Goal: Task Accomplishment & Management: Use online tool/utility

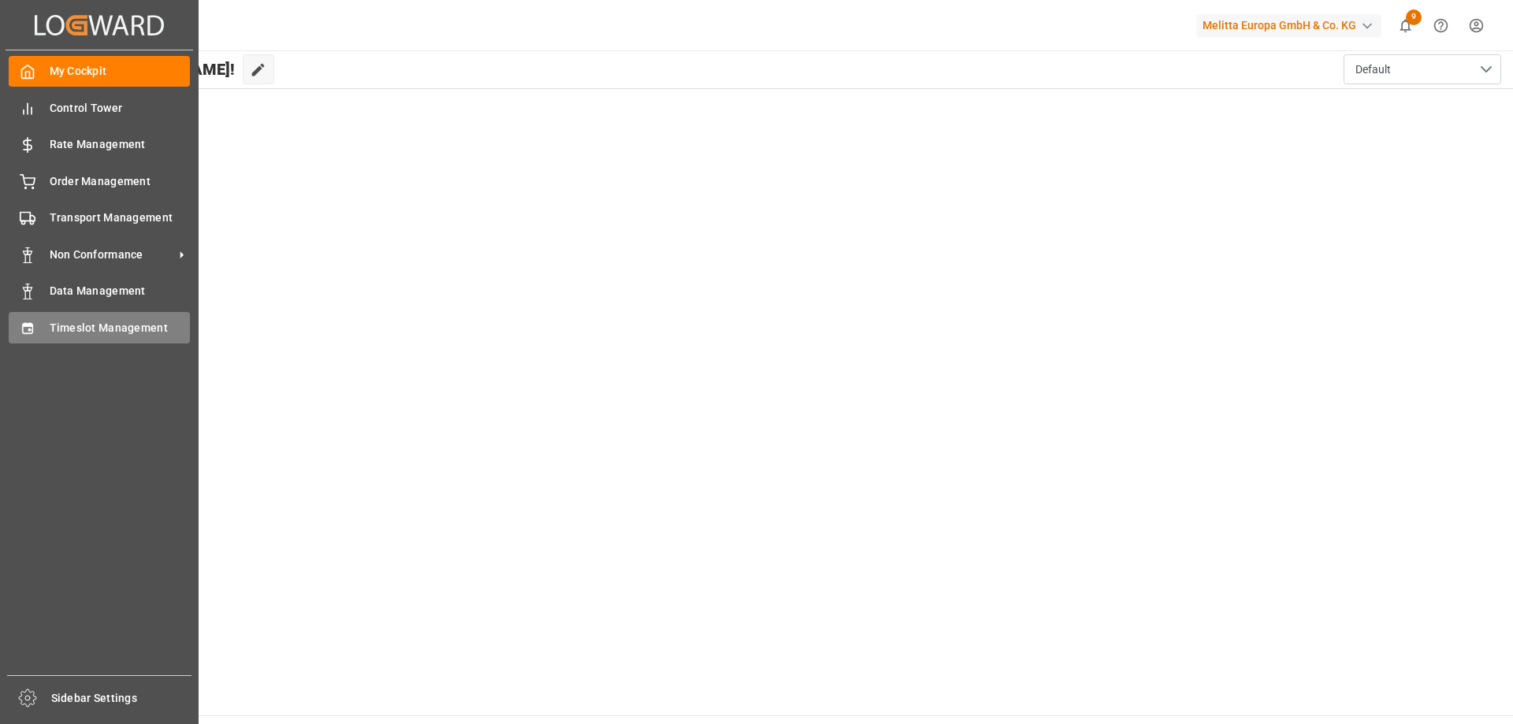
click at [58, 329] on span "Timeslot Management" at bounding box center [120, 328] width 141 height 17
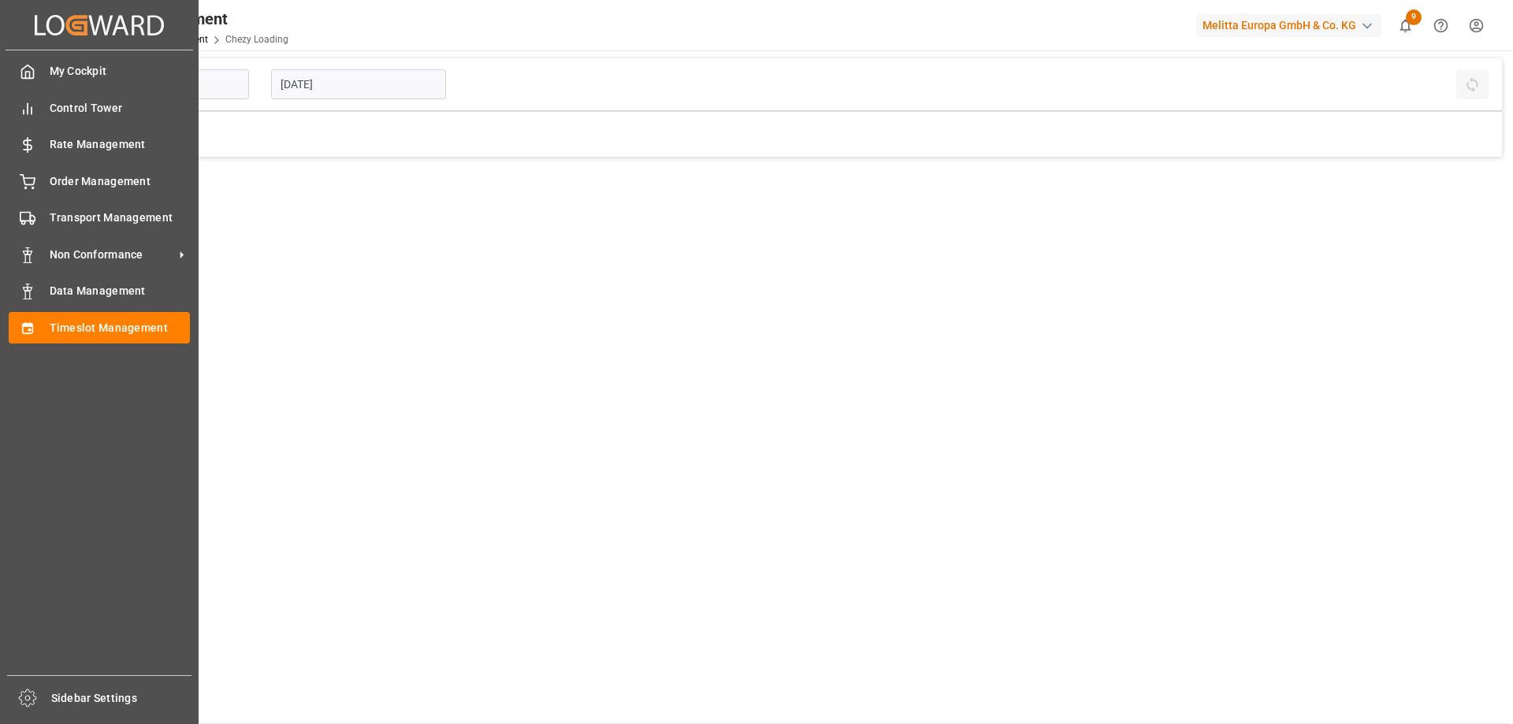
type input "Chezy Loading"
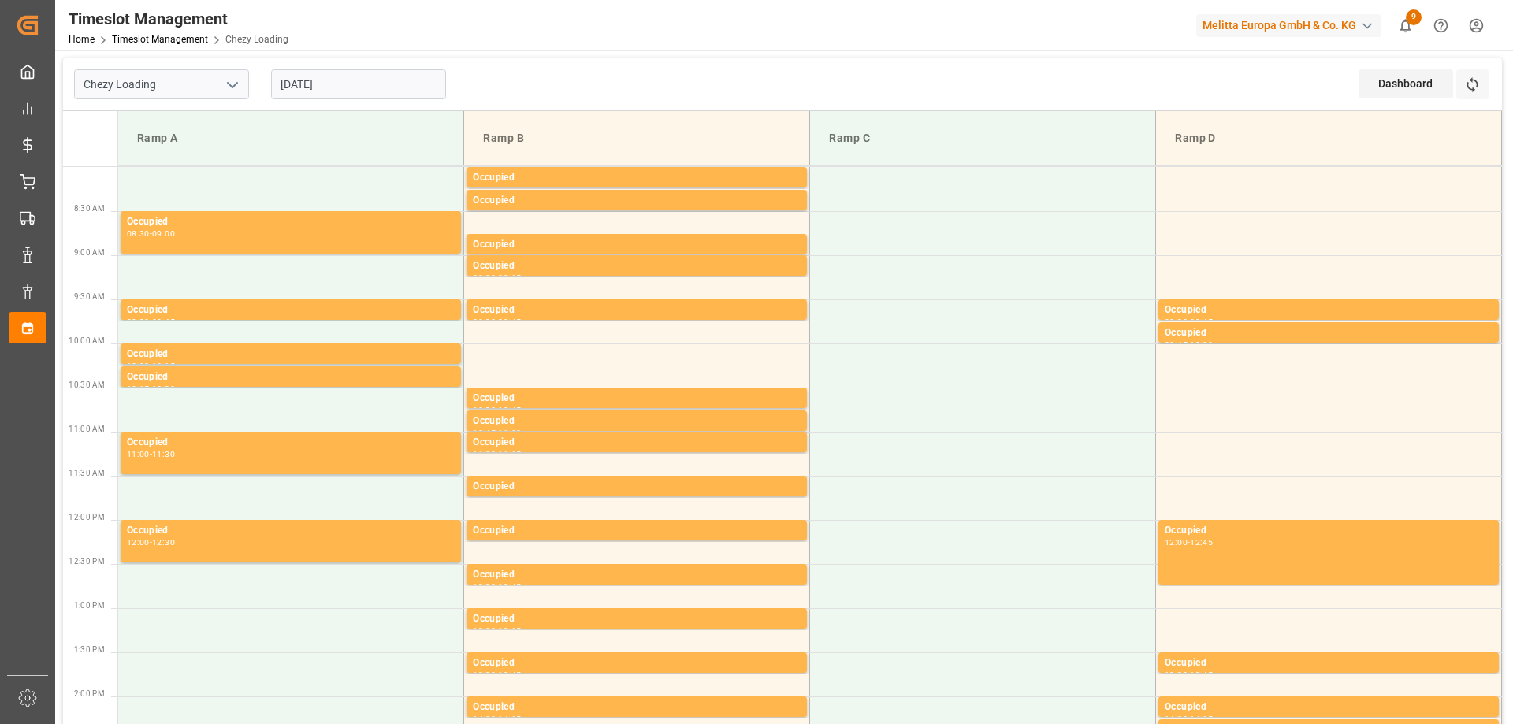
click at [349, 74] on input "[DATE]" at bounding box center [358, 84] width 175 height 30
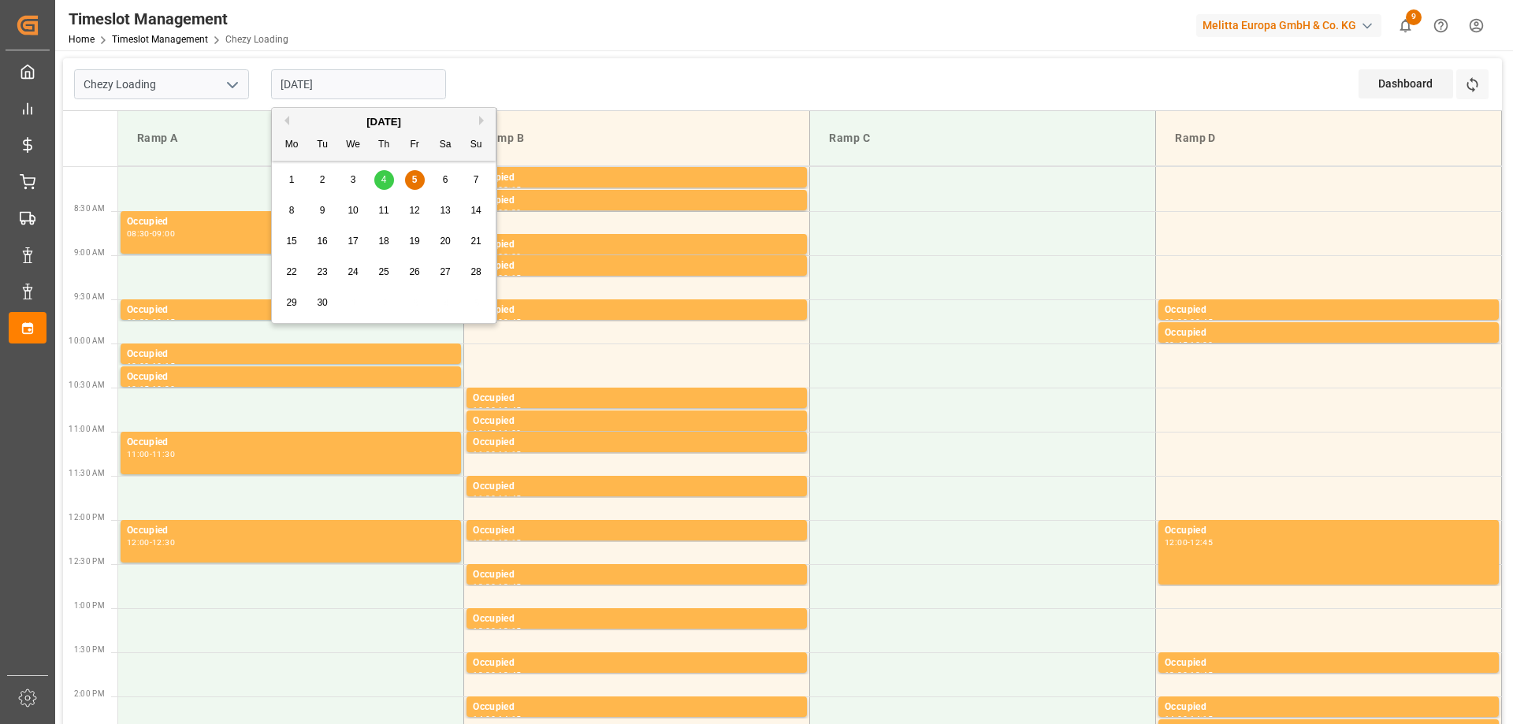
click at [376, 174] on div "4" at bounding box center [384, 180] width 20 height 19
type input "[DATE]"
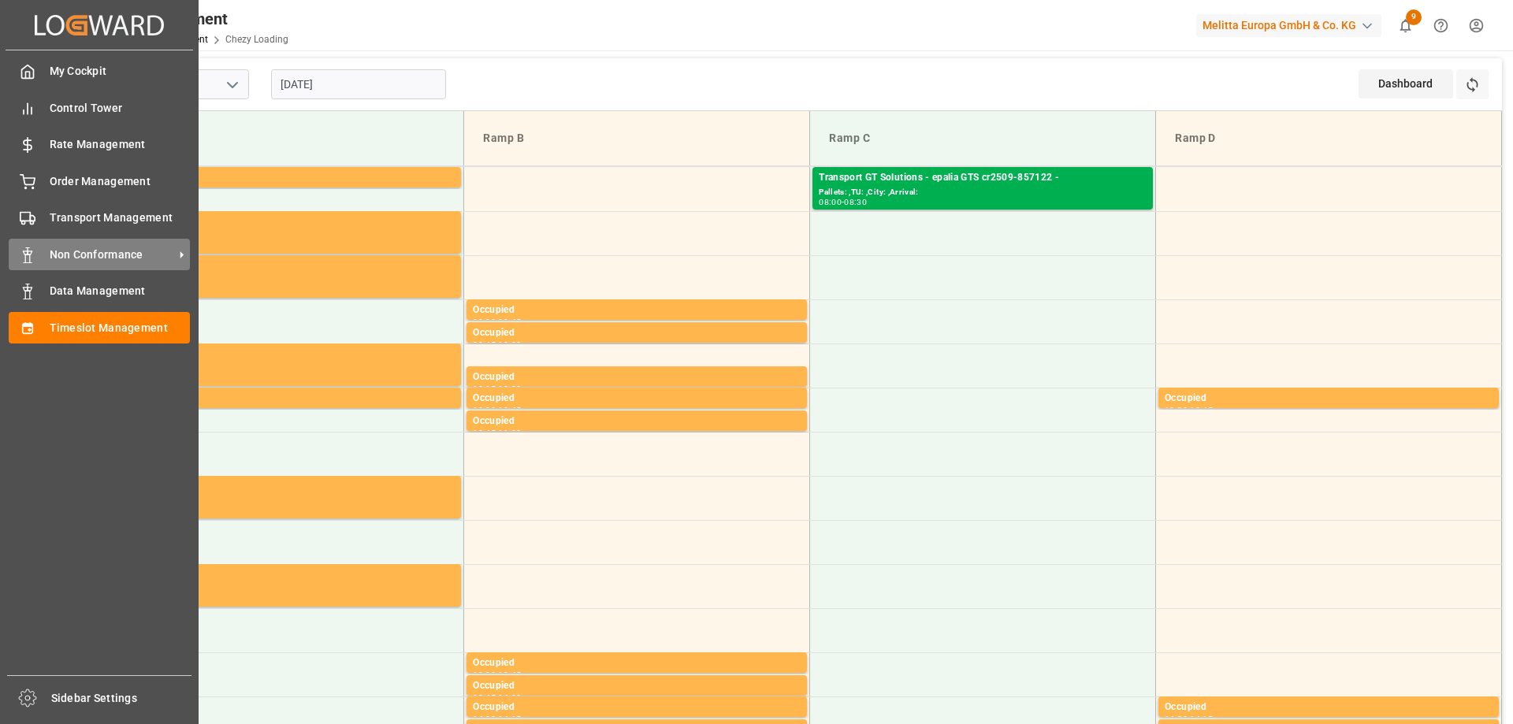
click at [105, 245] on div "Non Conformance Non Conformance" at bounding box center [99, 254] width 181 height 31
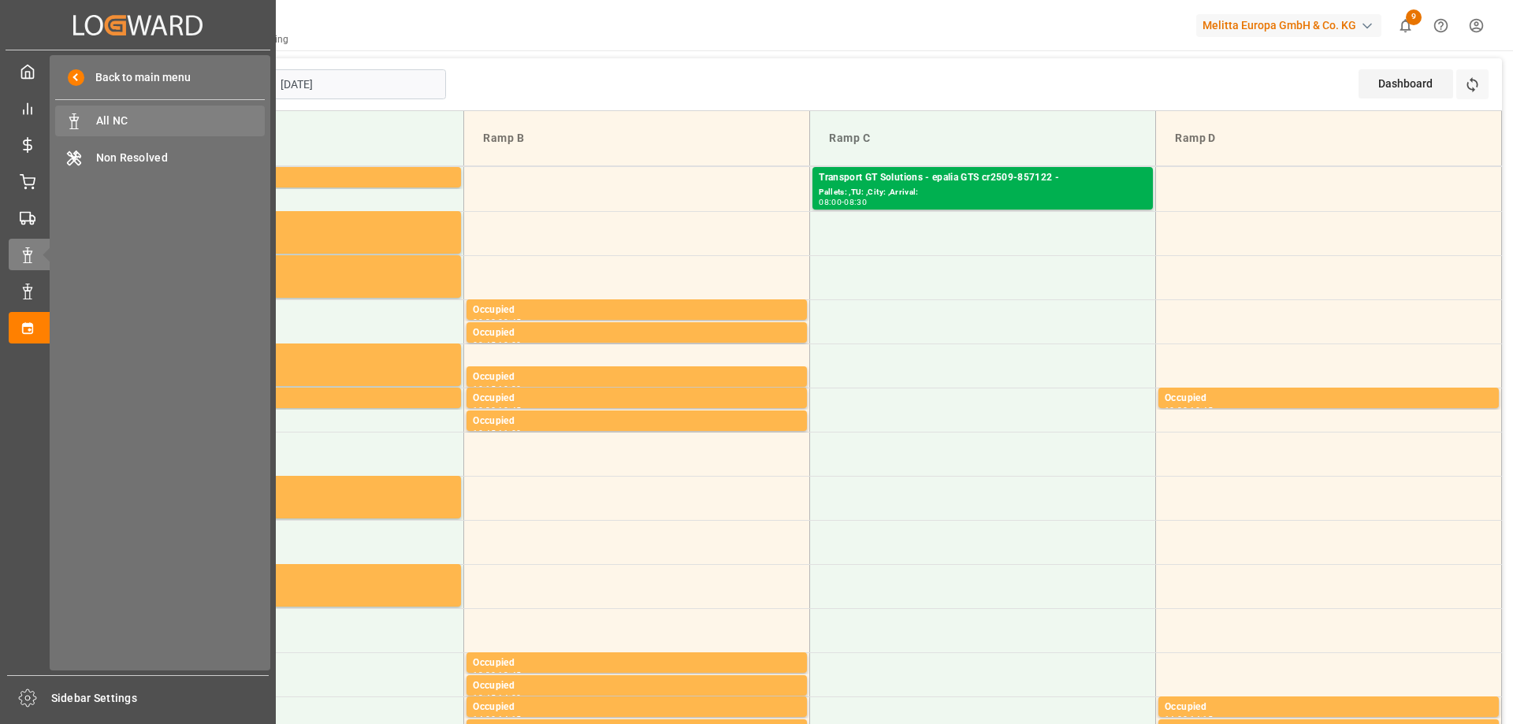
click at [173, 123] on span "All NC" at bounding box center [180, 121] width 169 height 17
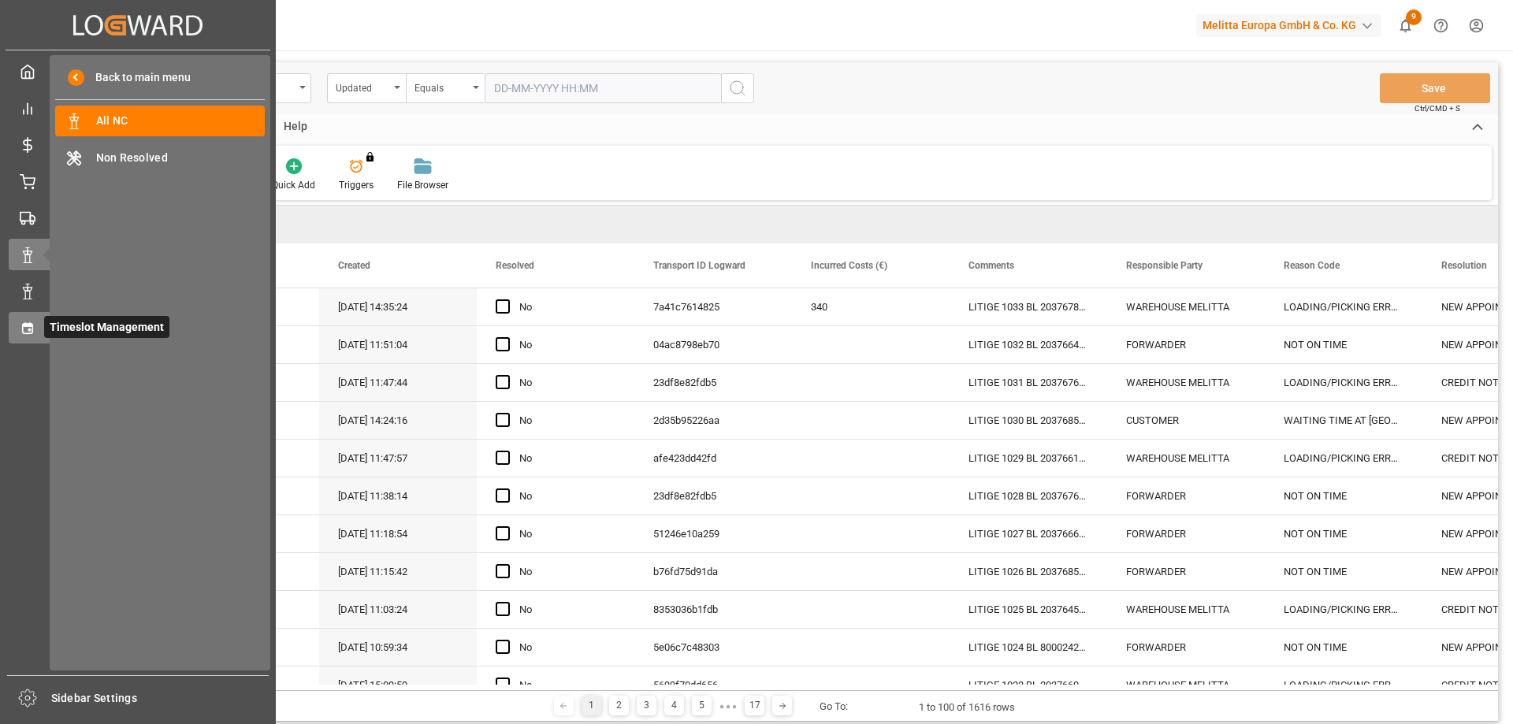
click at [46, 326] on span "Timeslot Management" at bounding box center [106, 327] width 125 height 22
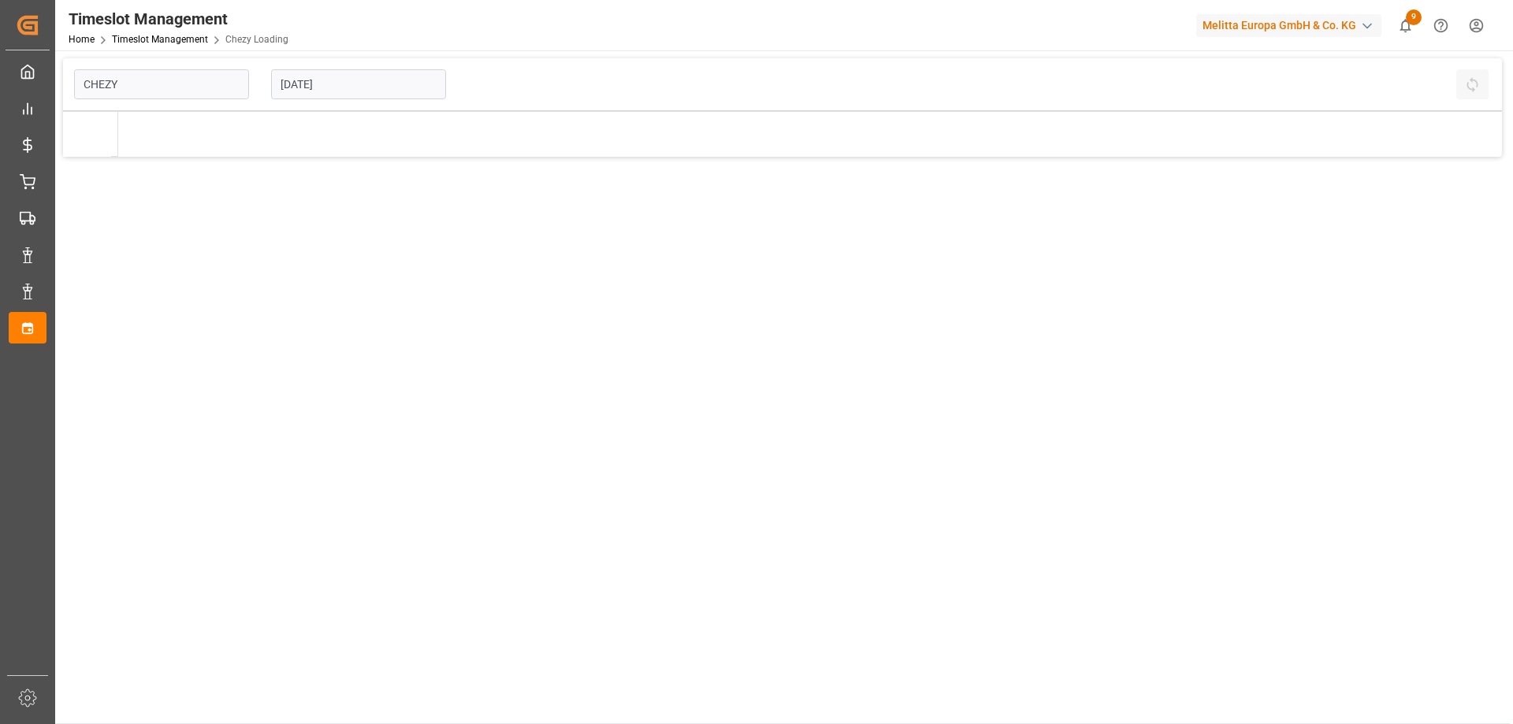
type input "Chezy Loading"
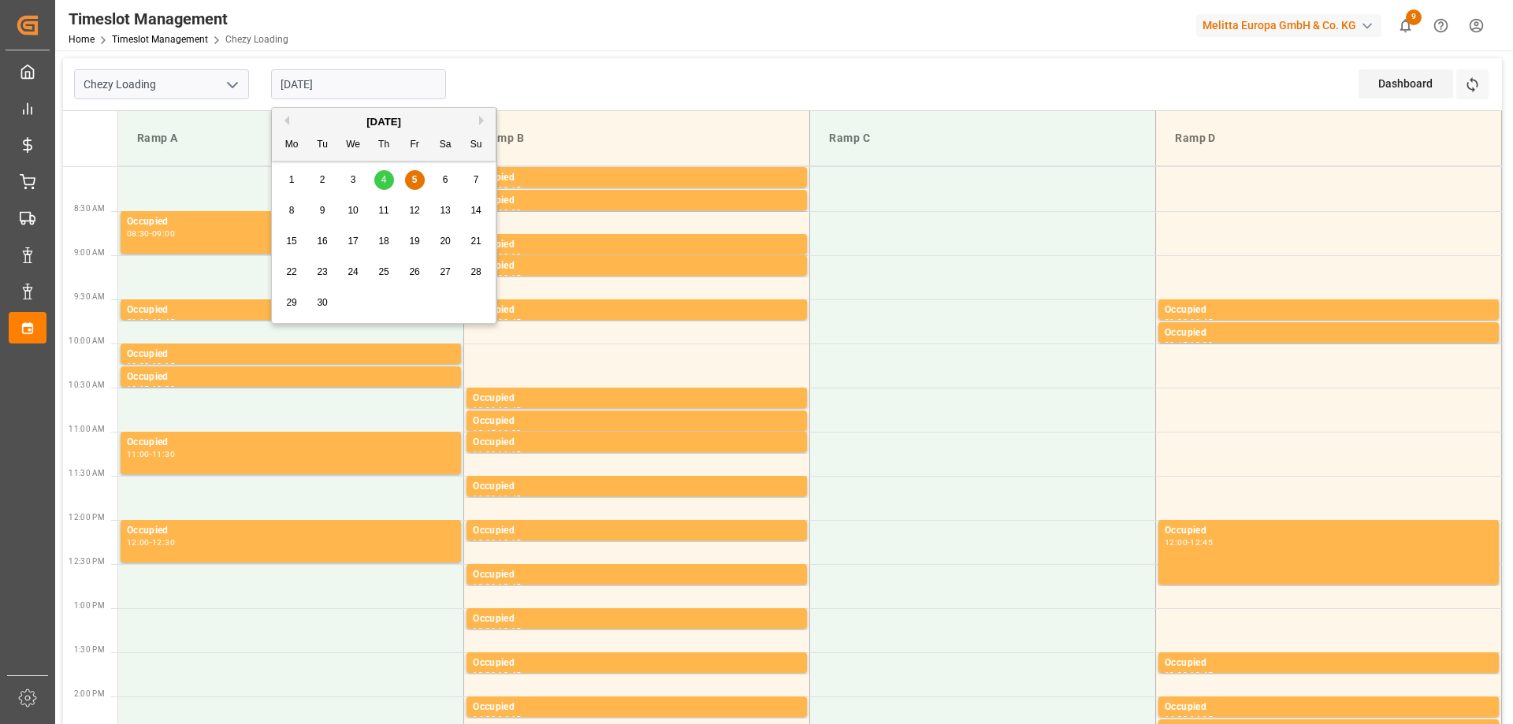
click at [361, 84] on input "[DATE]" at bounding box center [358, 84] width 175 height 30
click at [289, 205] on span "8" at bounding box center [292, 210] width 6 height 11
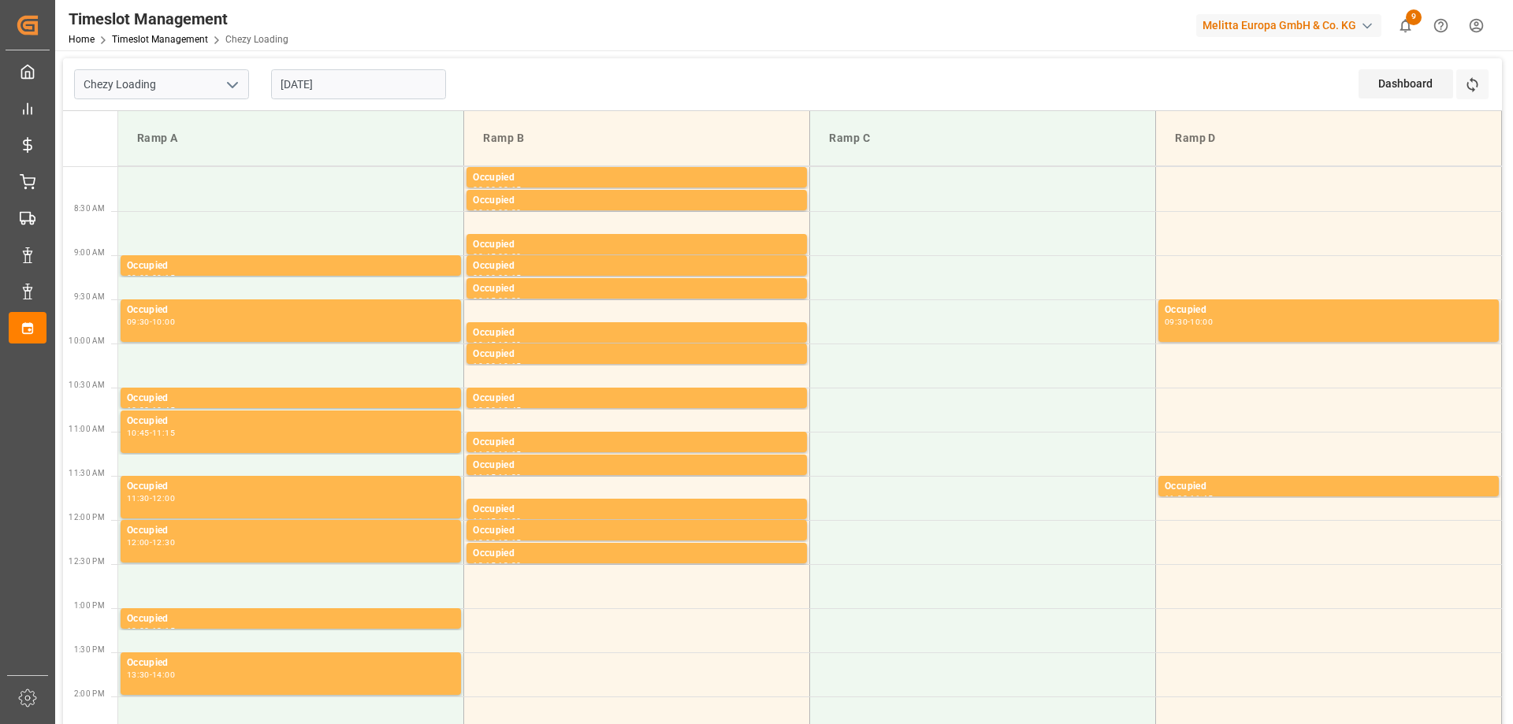
click at [363, 74] on input "[DATE]" at bounding box center [358, 84] width 175 height 30
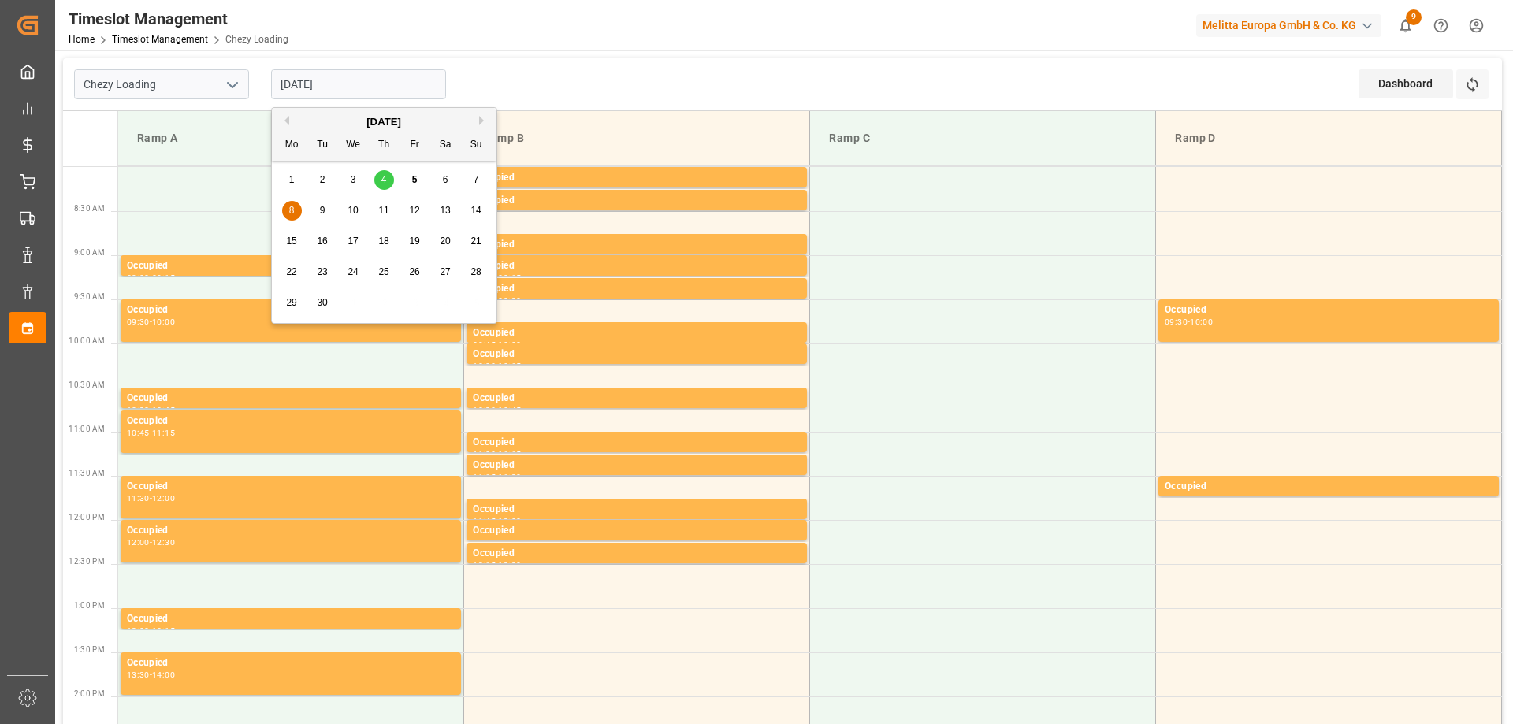
click at [329, 210] on div "9" at bounding box center [323, 211] width 20 height 19
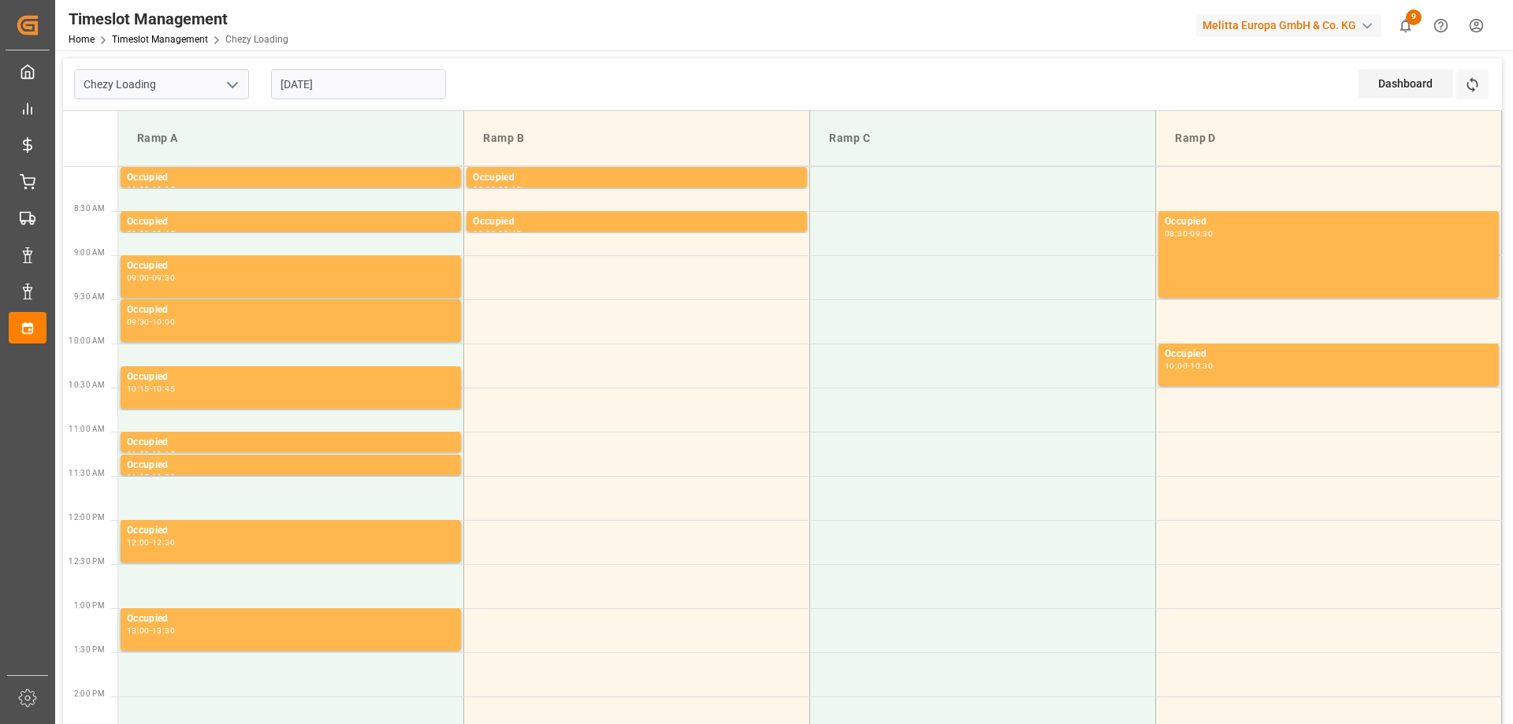
click at [319, 85] on input "[DATE]" at bounding box center [358, 84] width 175 height 30
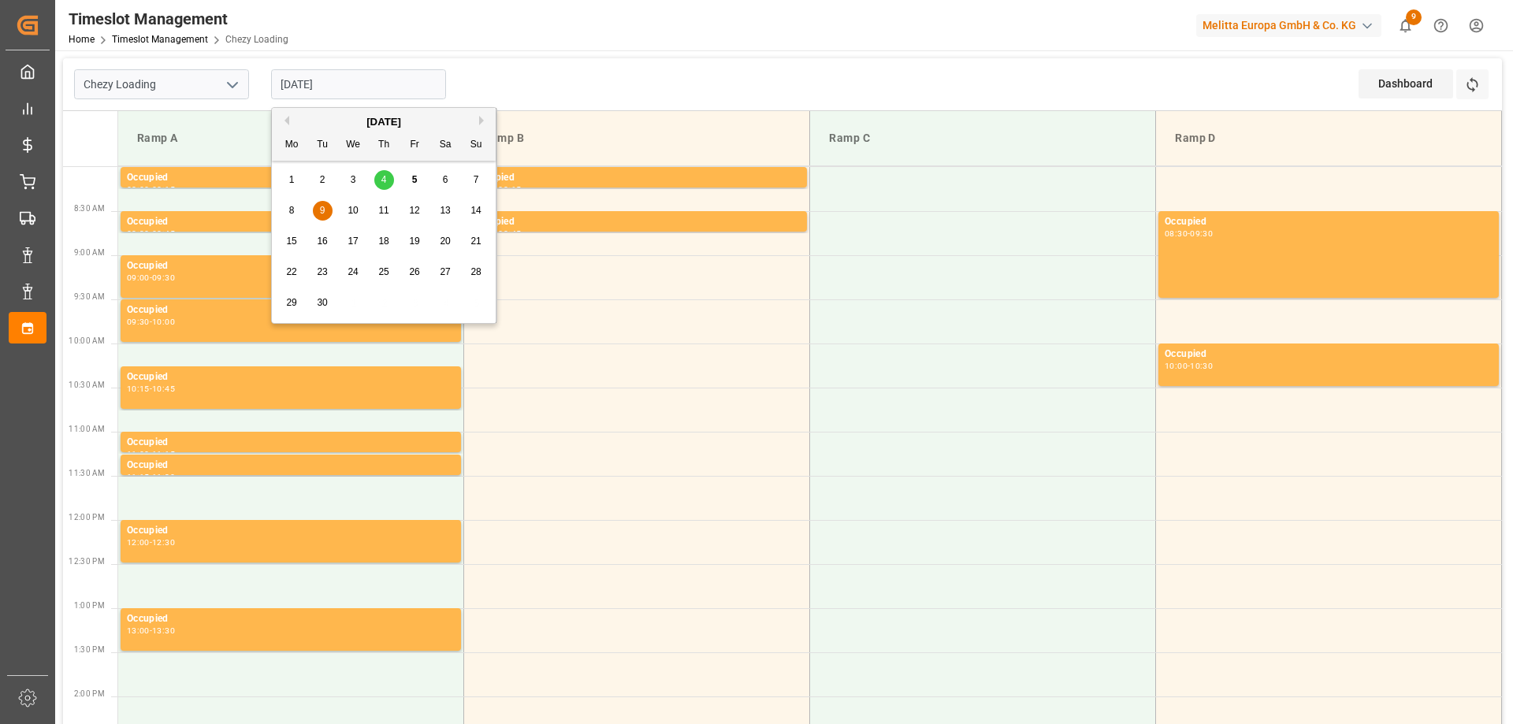
click at [356, 201] on div "10" at bounding box center [354, 211] width 20 height 20
type input "[DATE]"
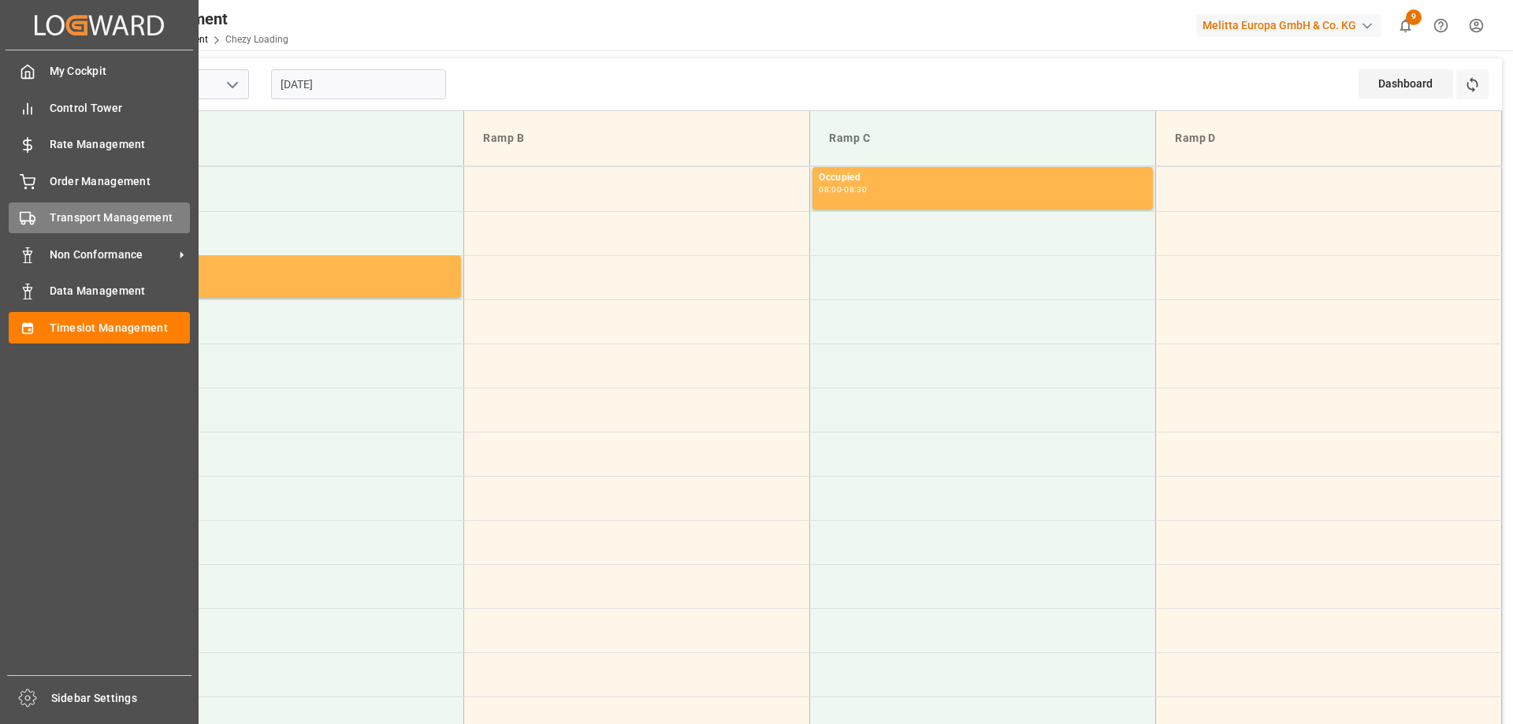
click at [65, 219] on span "Transport Management" at bounding box center [120, 218] width 141 height 17
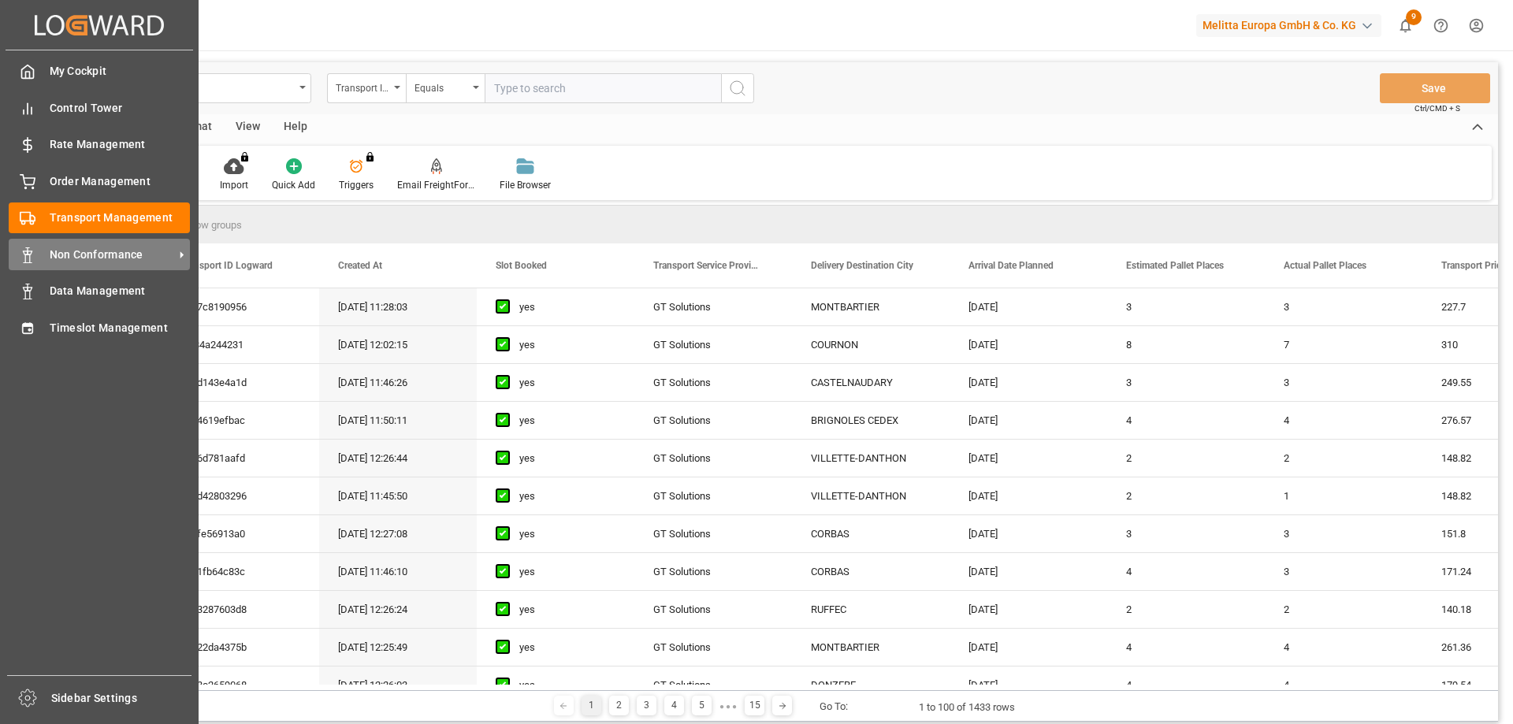
click at [96, 255] on span "Non Conformance" at bounding box center [112, 255] width 125 height 17
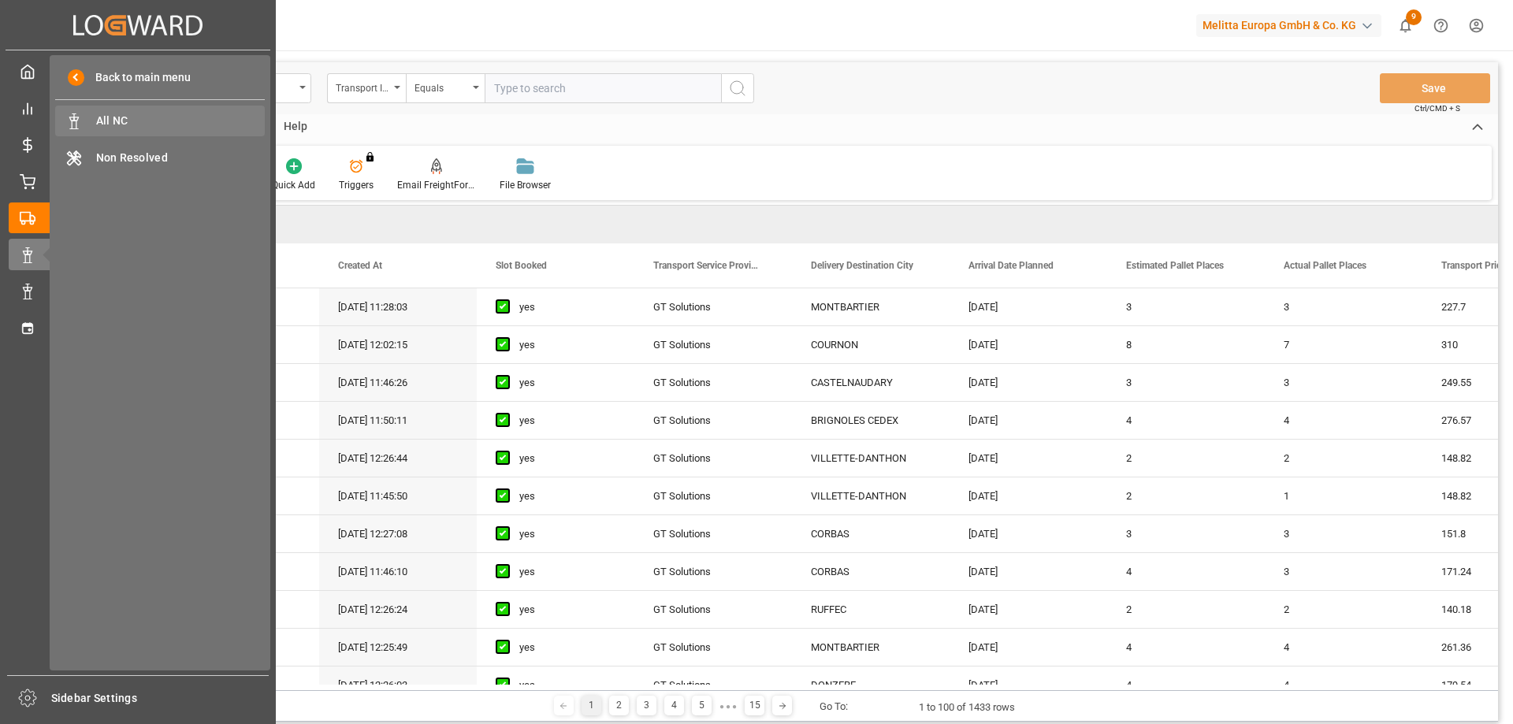
click at [182, 120] on span "All NC" at bounding box center [180, 121] width 169 height 17
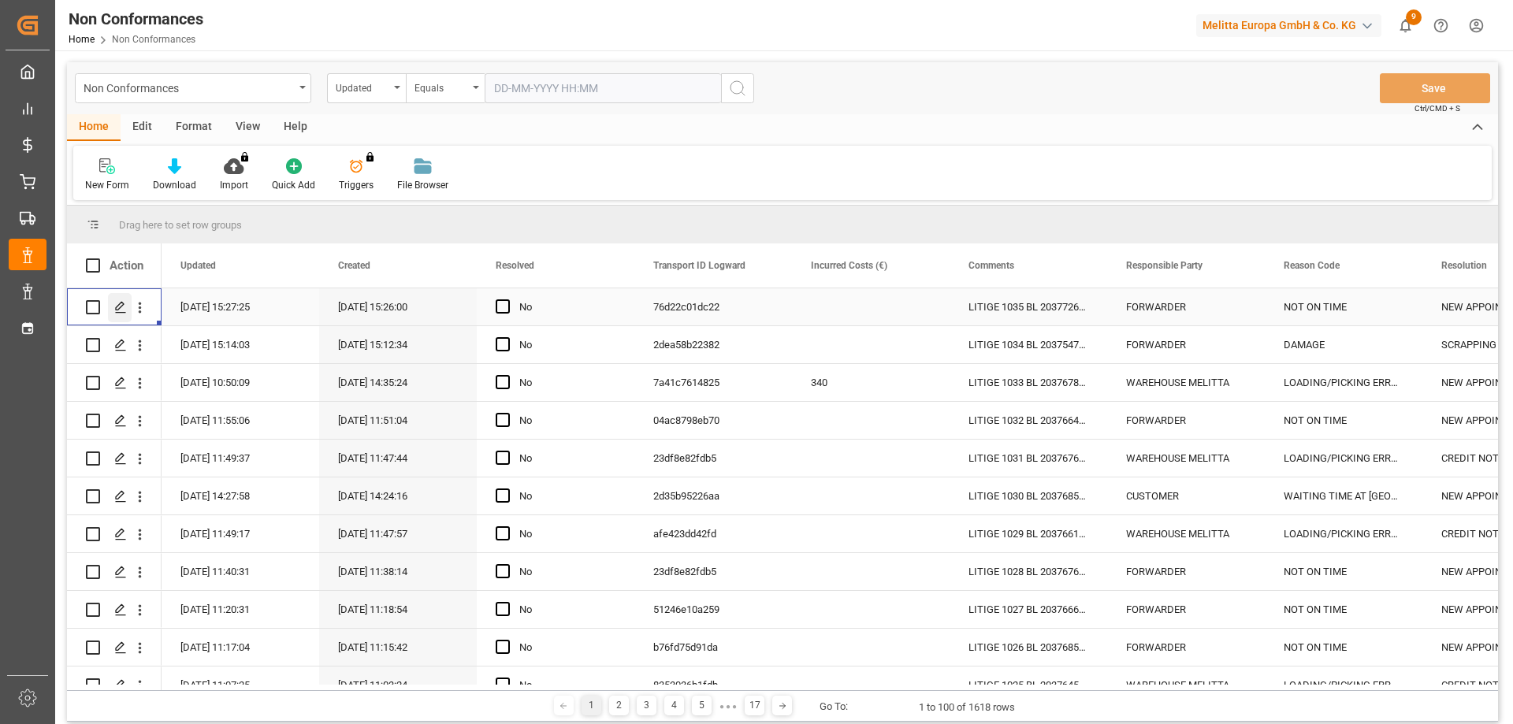
click at [123, 312] on icon "Press SPACE to select this row." at bounding box center [120, 307] width 13 height 13
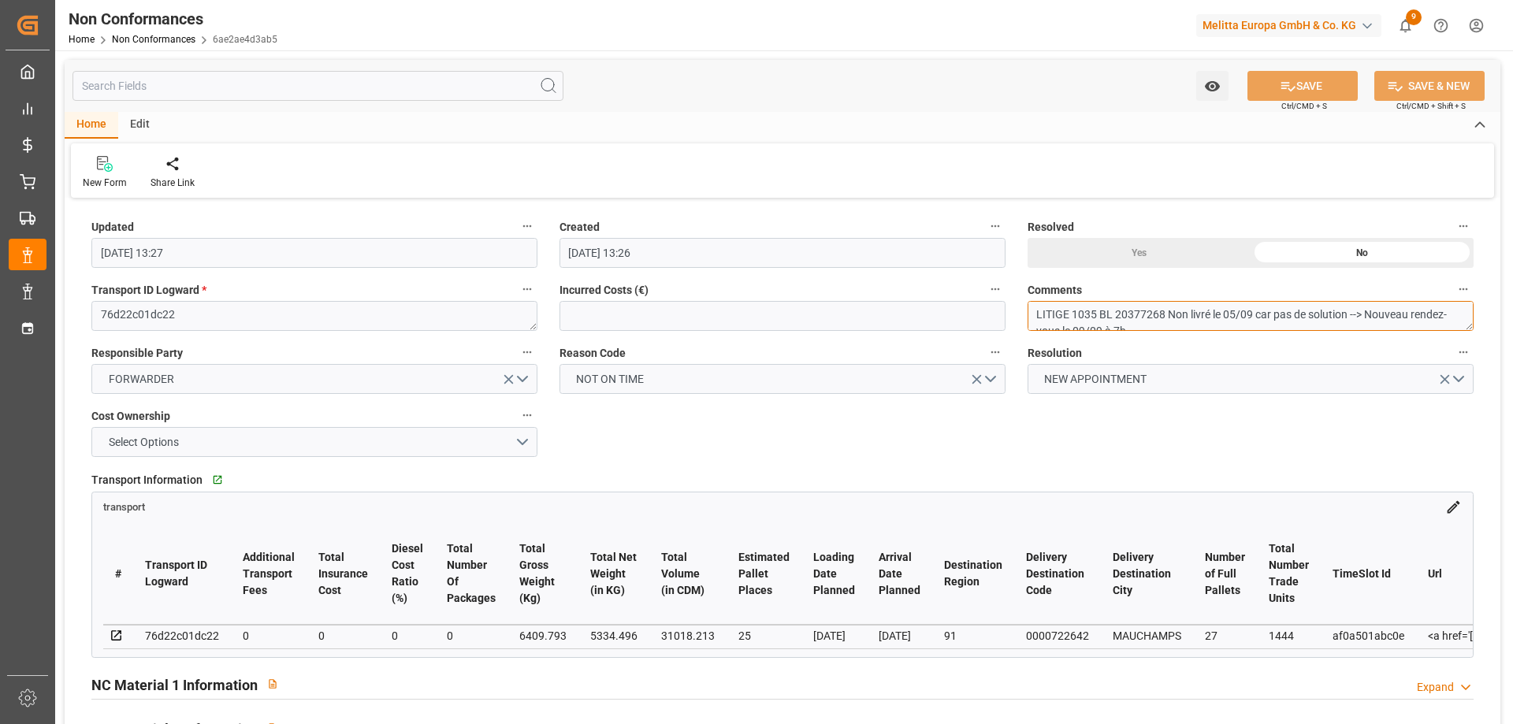
click at [1241, 314] on textarea "LITIGE 1035 BL 20377268 Non livré le 05/09 car pas de solution --> Nouveau rend…" at bounding box center [1251, 316] width 446 height 30
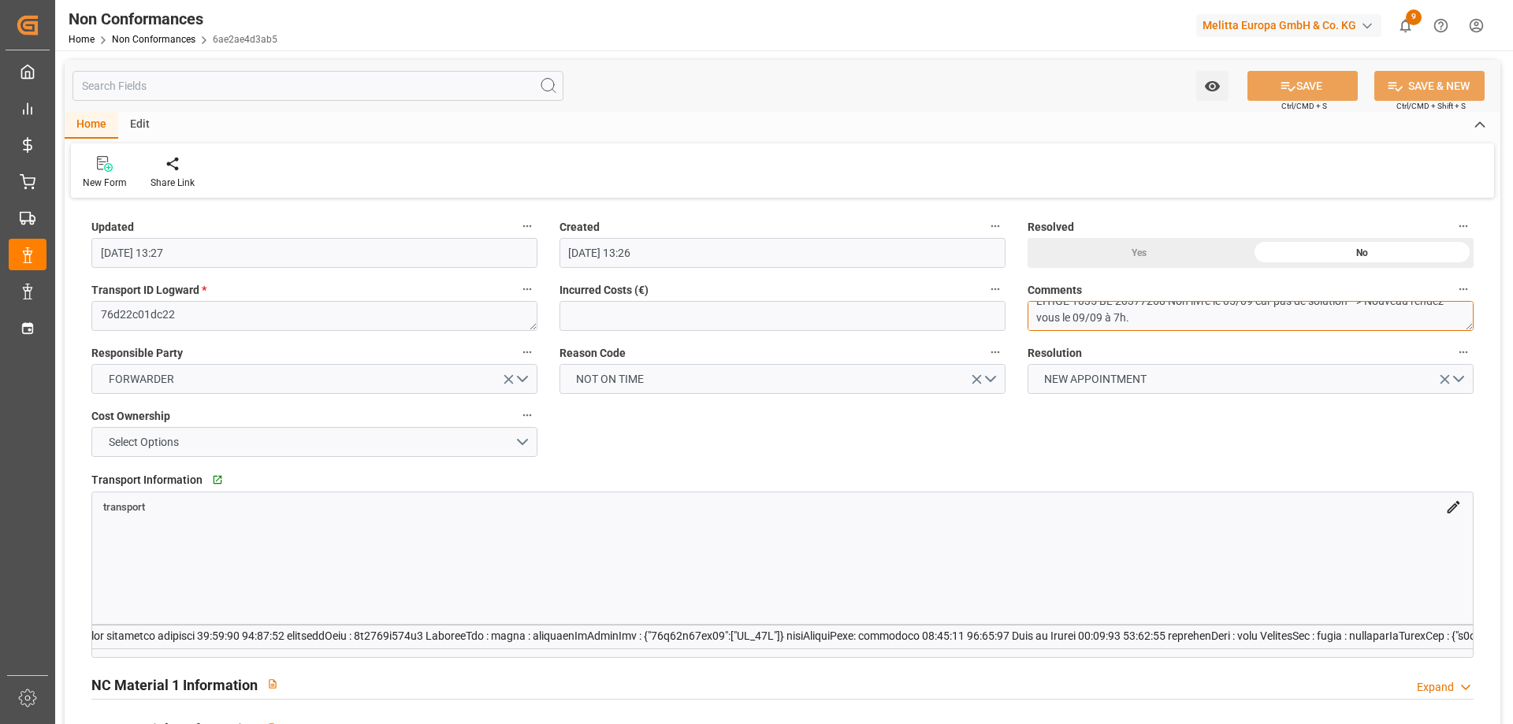
scroll to position [0, 3299]
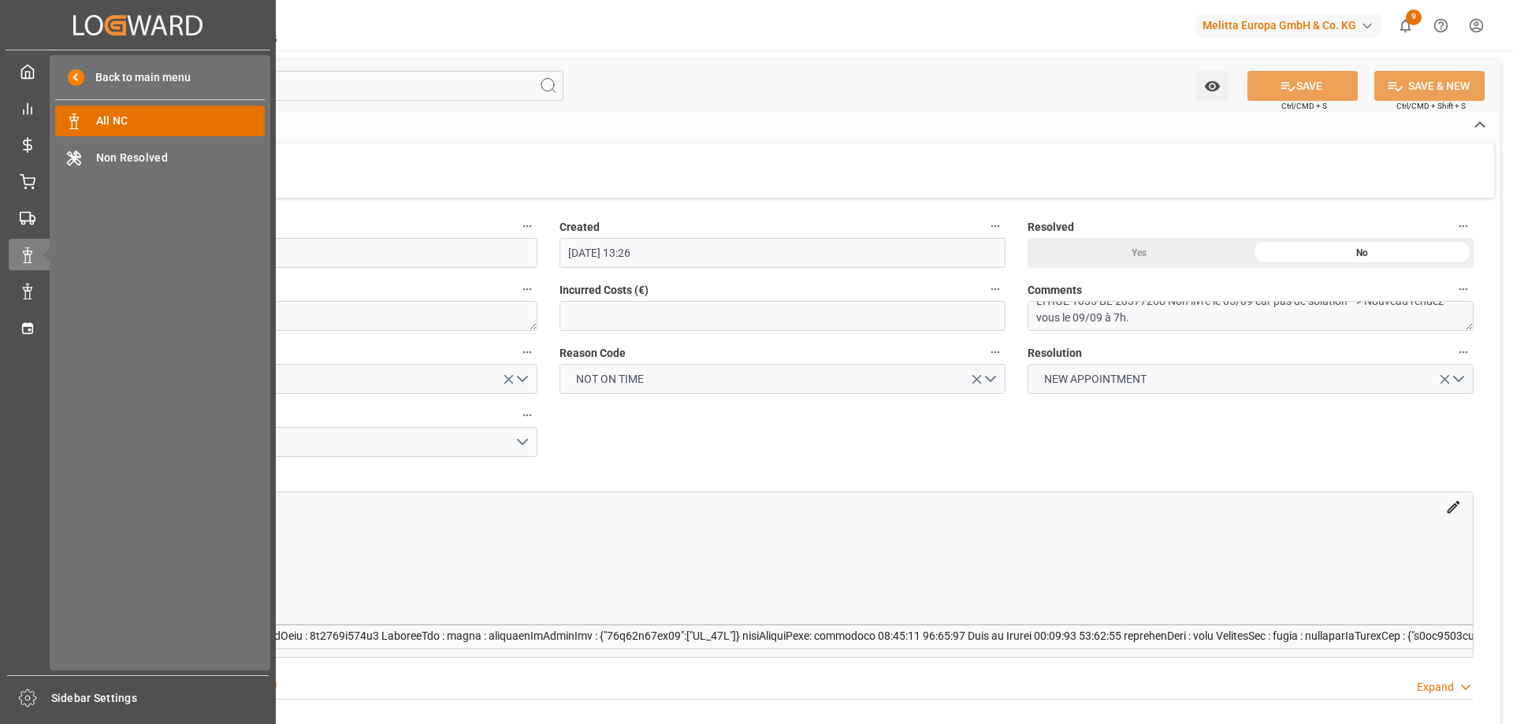
click at [175, 121] on span "All NC" at bounding box center [180, 121] width 169 height 17
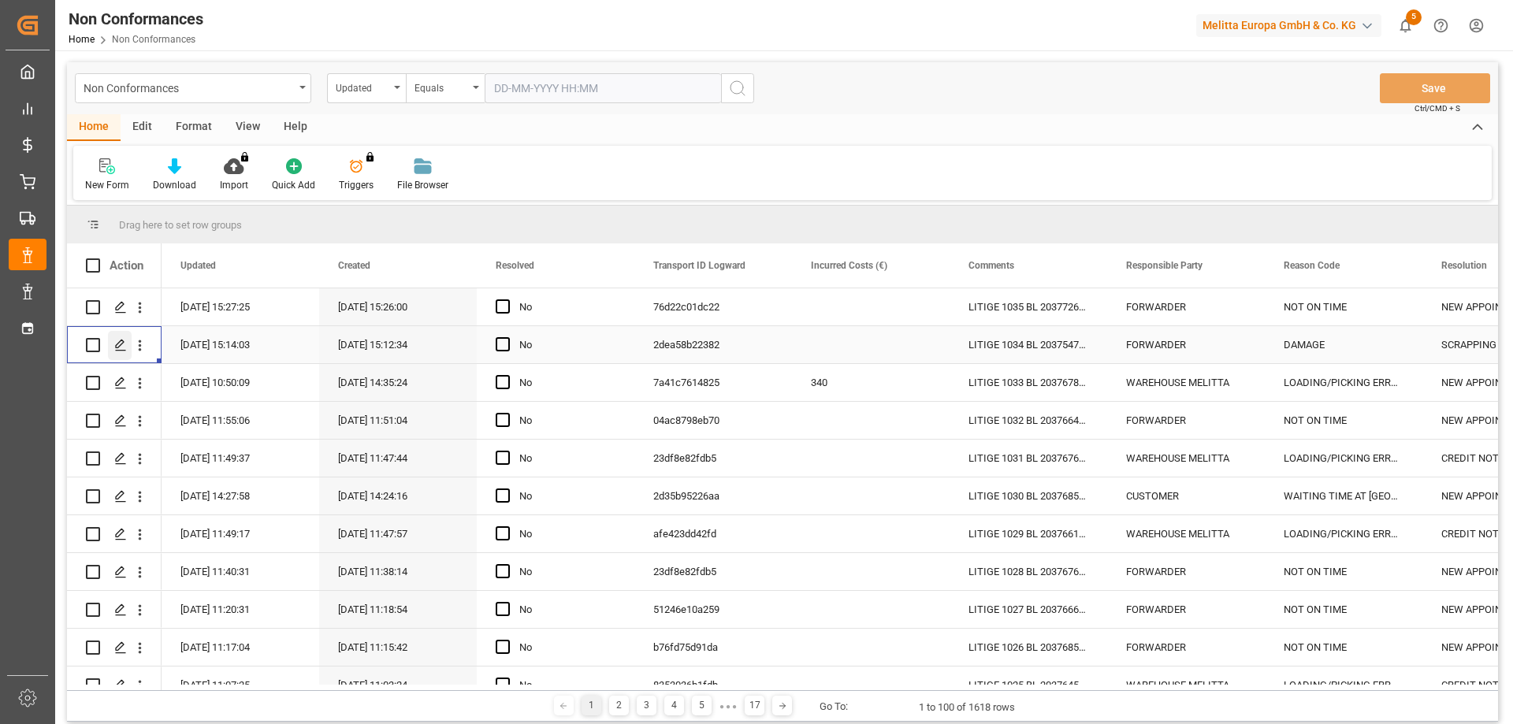
click at [118, 340] on icon "Press SPACE to select this row." at bounding box center [120, 345] width 13 height 13
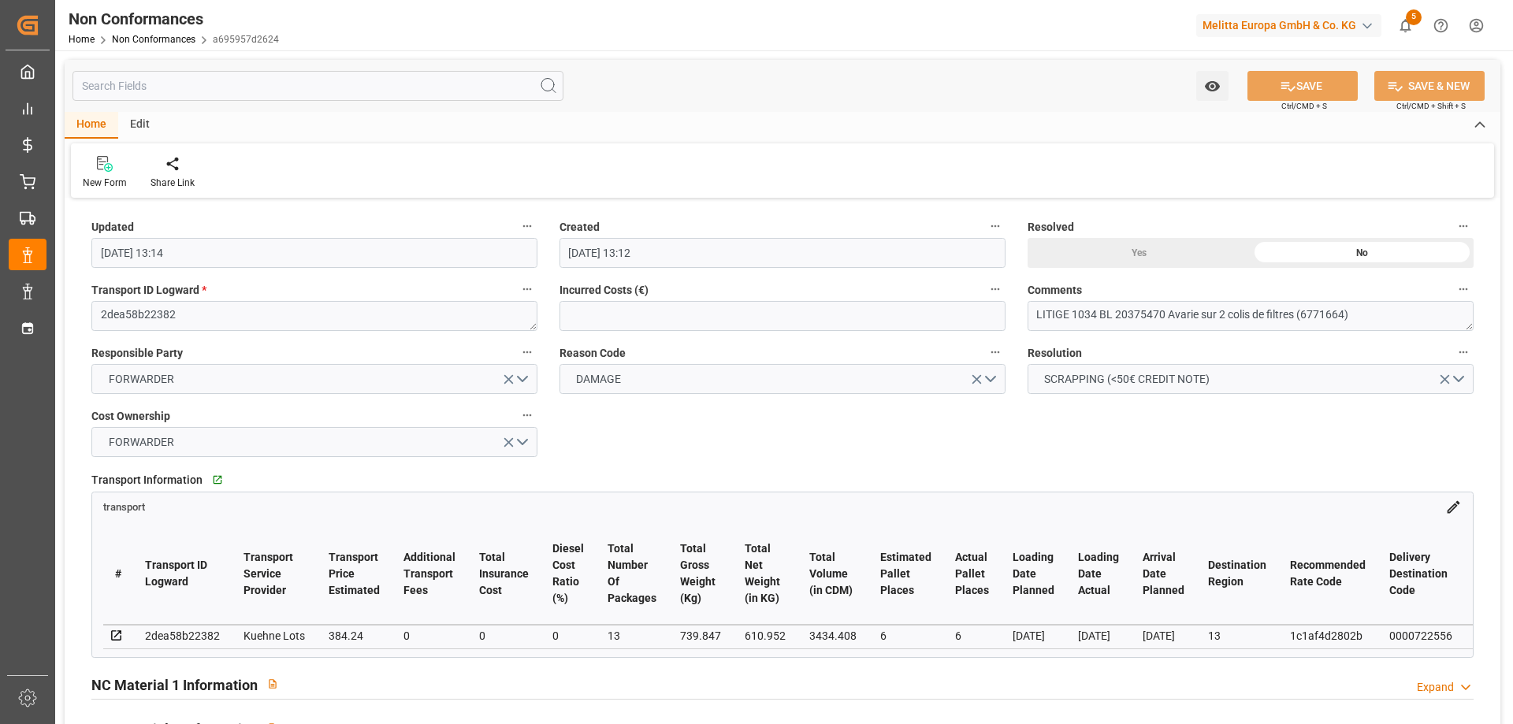
drag, startPoint x: 279, startPoint y: 656, endPoint x: 403, endPoint y: 664, distance: 124.0
click at [403, 663] on div "Transport Information   Go to transport Grid transport # Transport ID Logward T…" at bounding box center [782, 563] width 1404 height 200
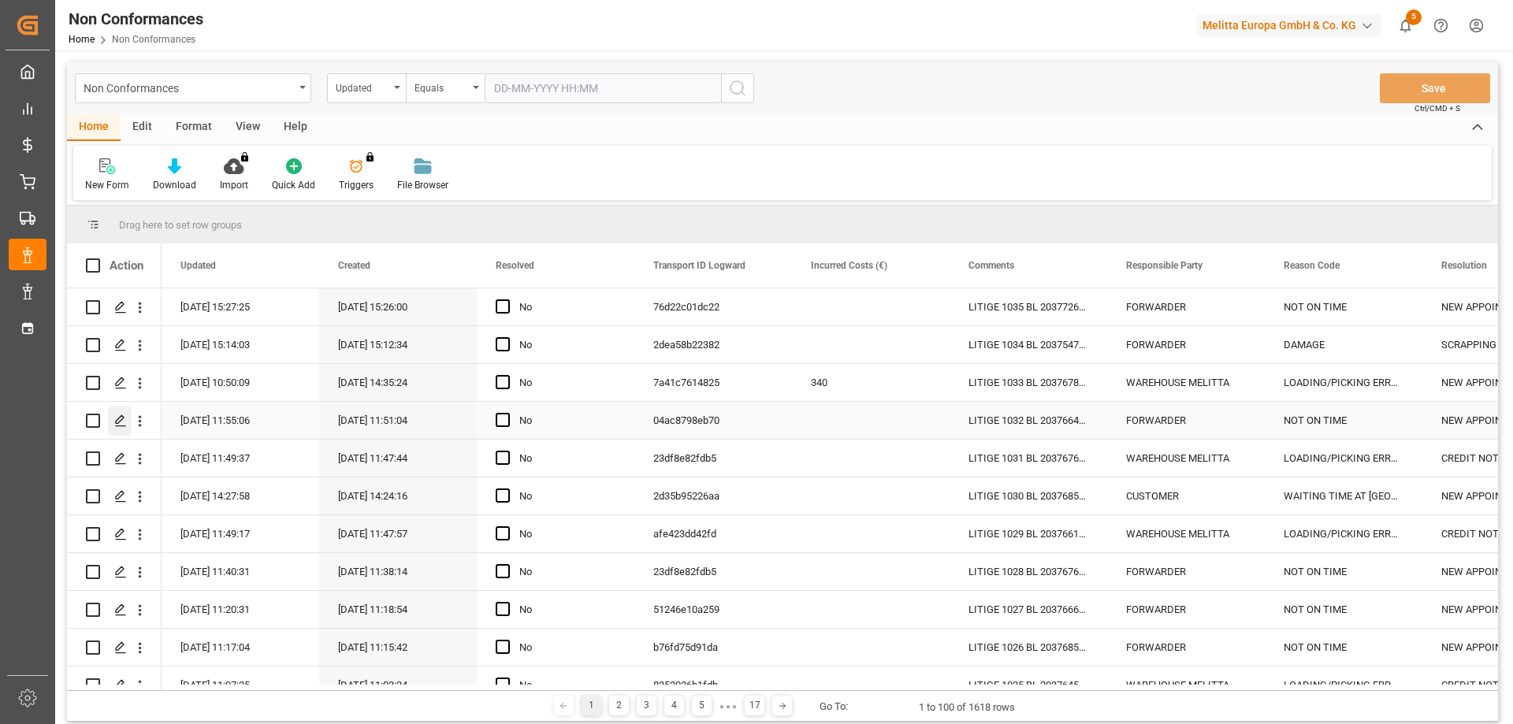
click at [112, 419] on div "Press SPACE to select this row." at bounding box center [120, 421] width 24 height 29
